Goal: Task Accomplishment & Management: Use online tool/utility

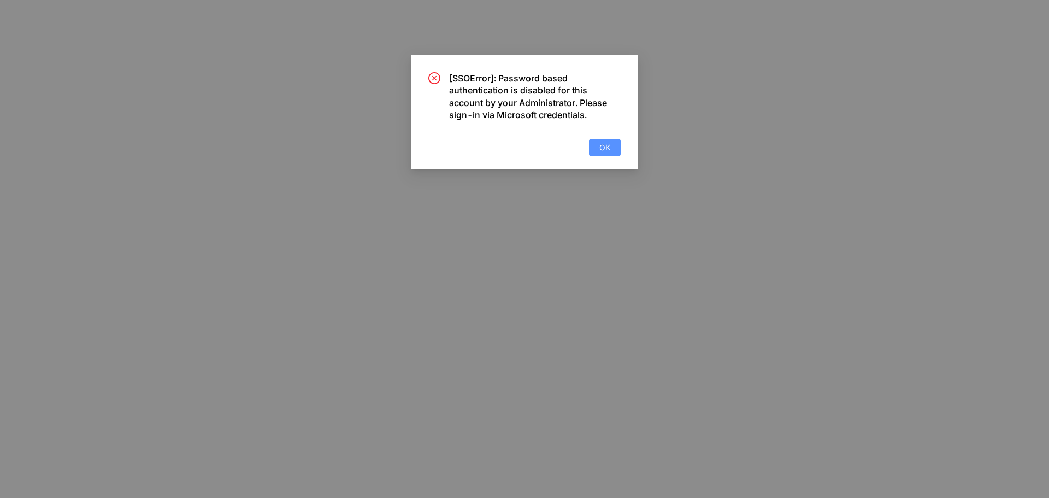
click at [601, 148] on span "OK" at bounding box center [604, 147] width 11 height 12
